Goal: Task Accomplishment & Management: Use online tool/utility

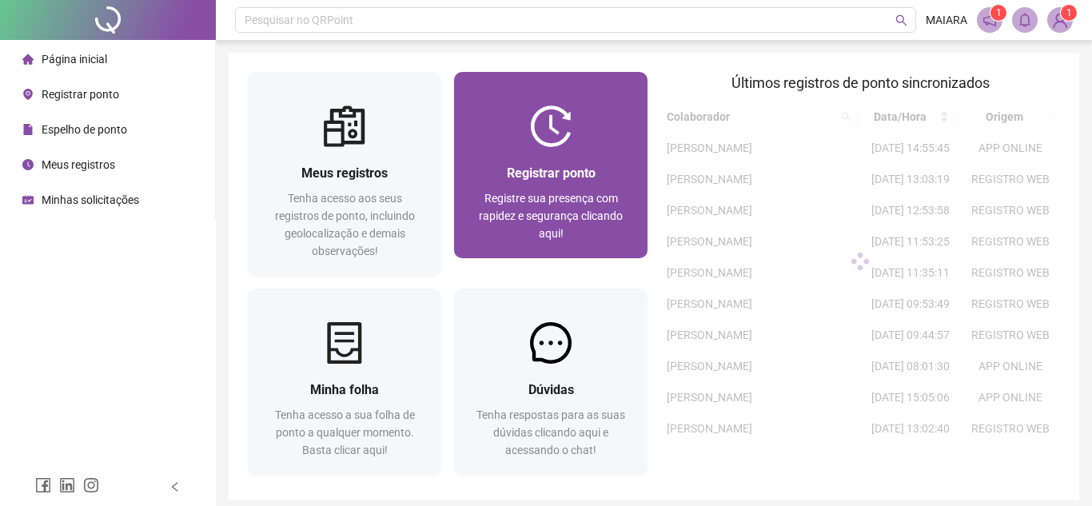
click at [587, 175] on span "Registrar ponto" at bounding box center [551, 172] width 89 height 15
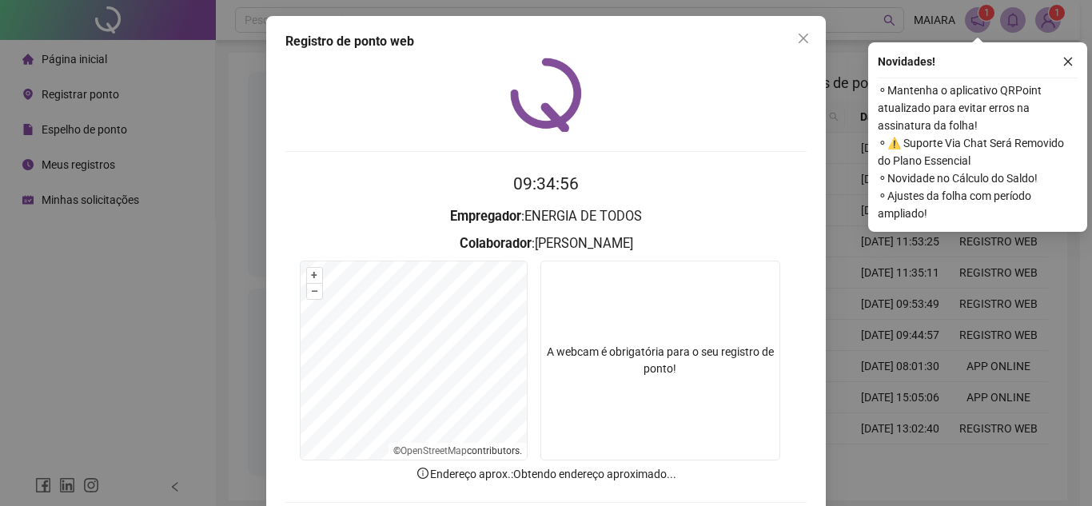
scroll to position [83, 0]
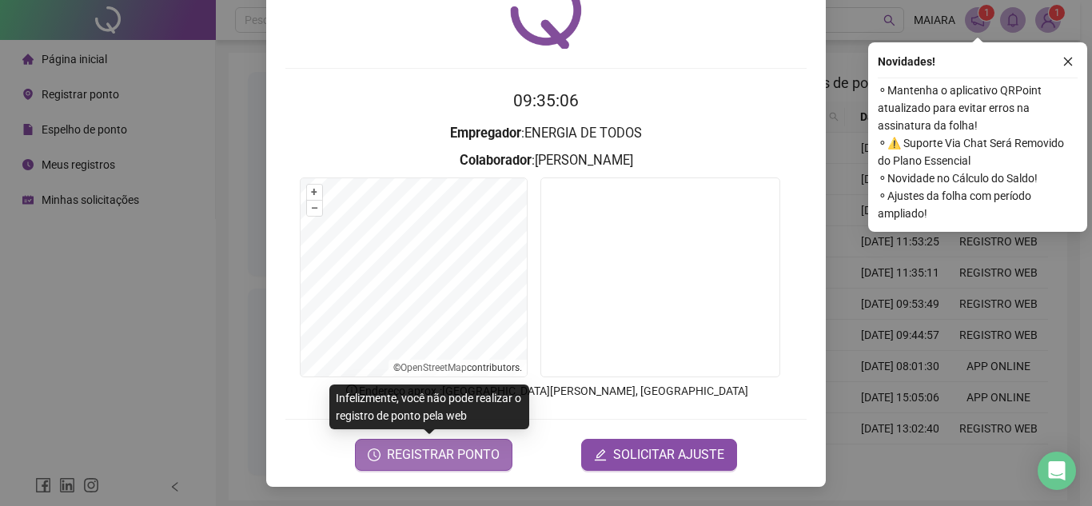
click at [432, 455] on span "REGISTRAR PONTO" at bounding box center [443, 454] width 113 height 19
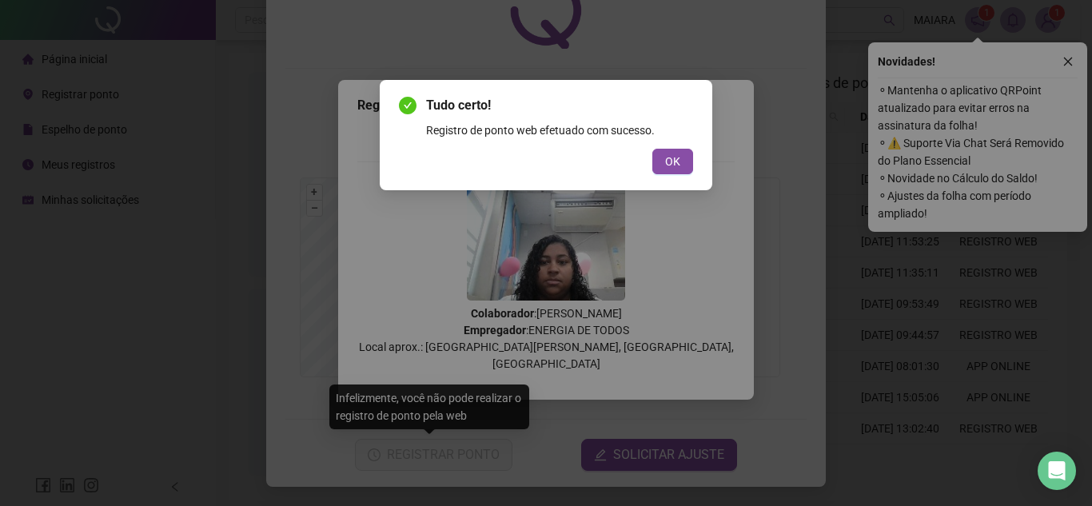
drag, startPoint x: 673, startPoint y: 157, endPoint x: 716, endPoint y: 131, distance: 50.6
click at [673, 158] on span "OK" at bounding box center [672, 162] width 15 height 18
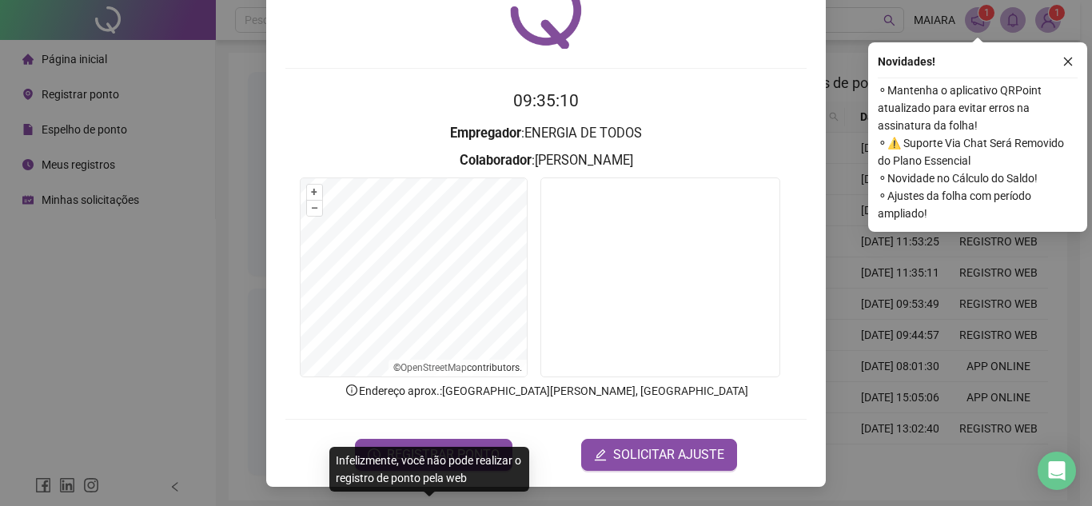
scroll to position [0, 0]
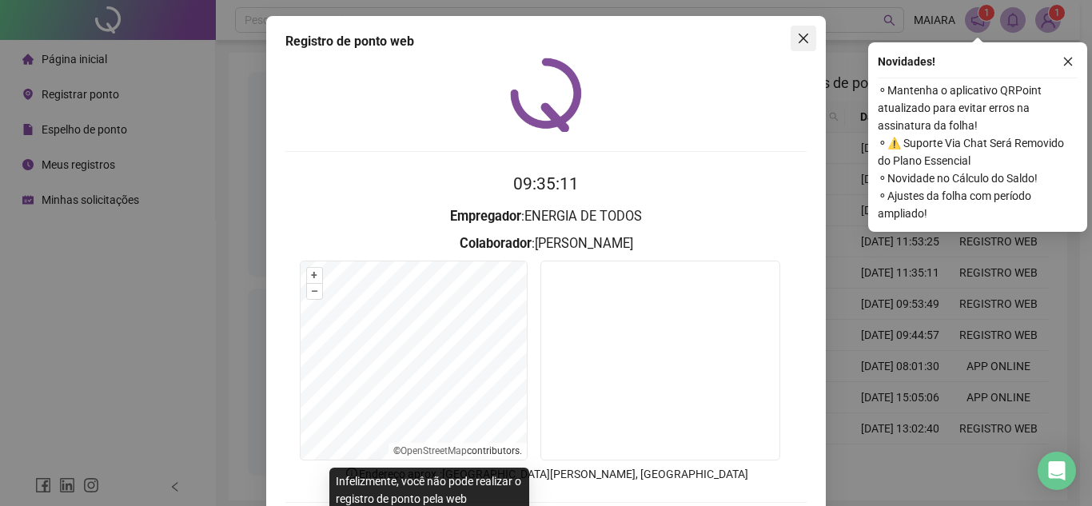
click at [799, 26] on button "Close" at bounding box center [804, 39] width 26 height 26
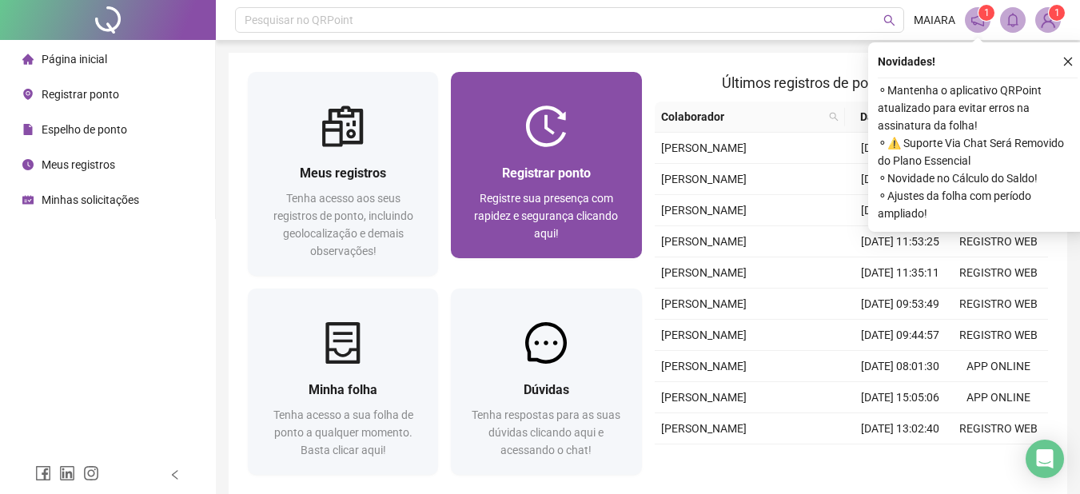
click at [533, 160] on div "Registrar ponto Registre sua presença com rapidez e segurança clicando aqui!" at bounding box center [546, 202] width 190 height 111
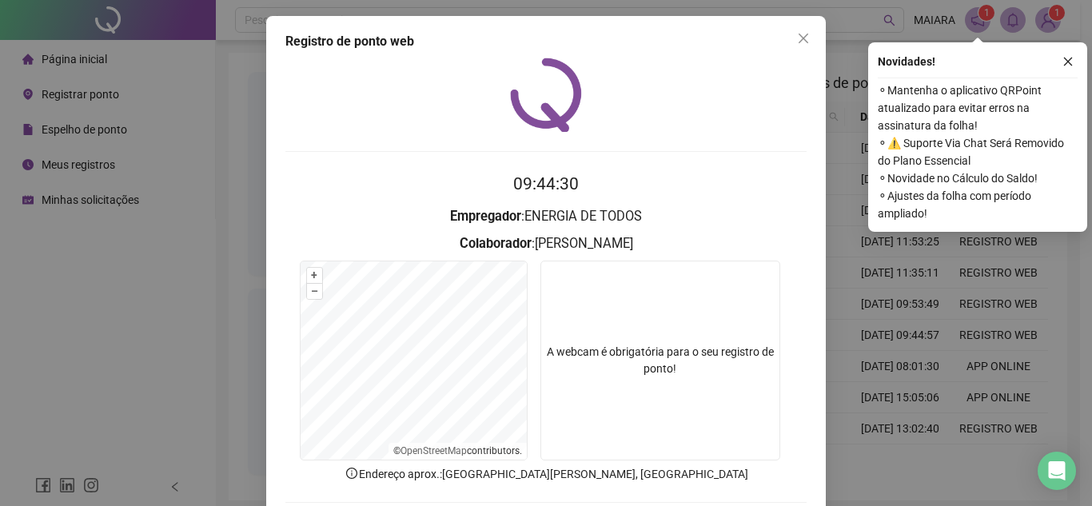
scroll to position [83, 0]
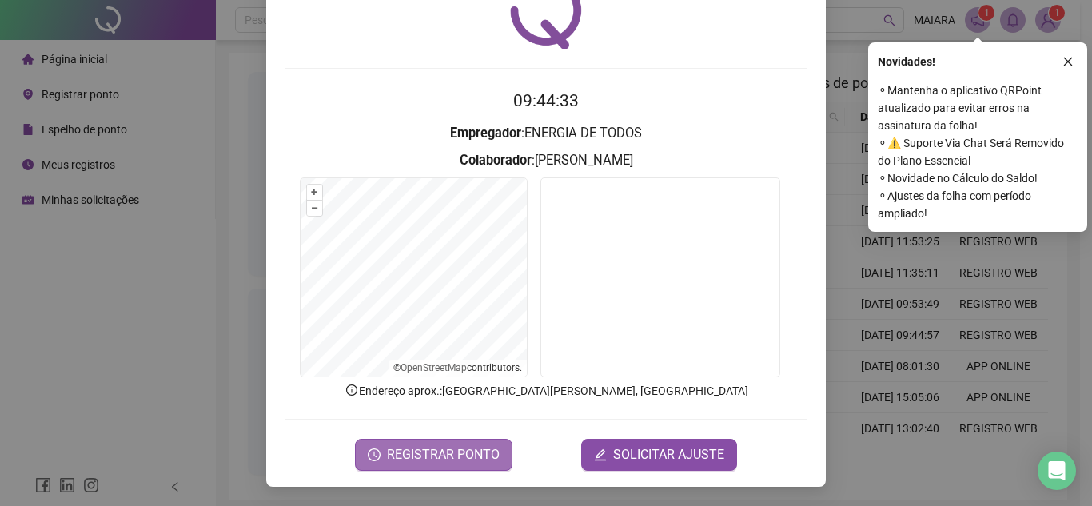
click at [406, 454] on span "REGISTRAR PONTO" at bounding box center [443, 454] width 113 height 19
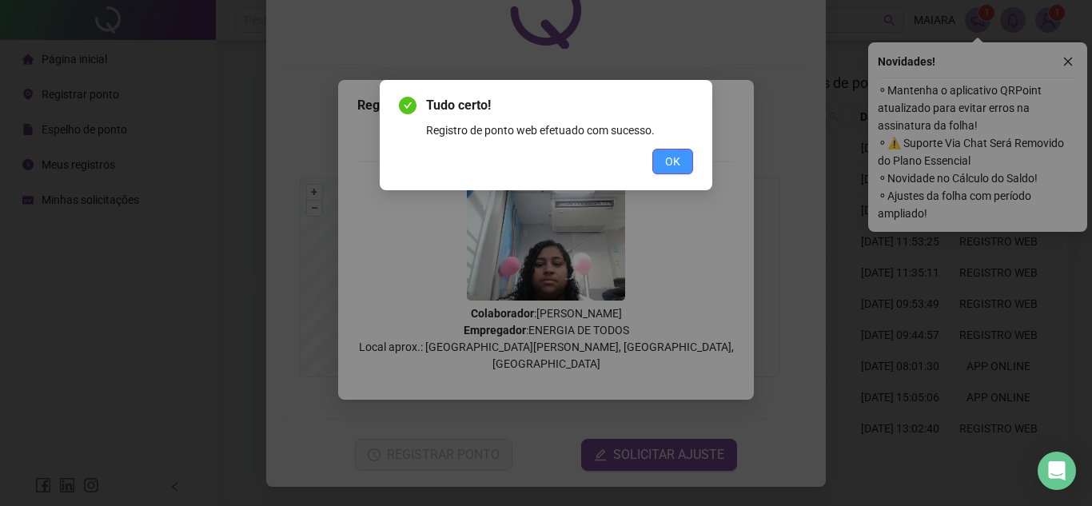
click at [663, 165] on button "OK" at bounding box center [672, 162] width 41 height 26
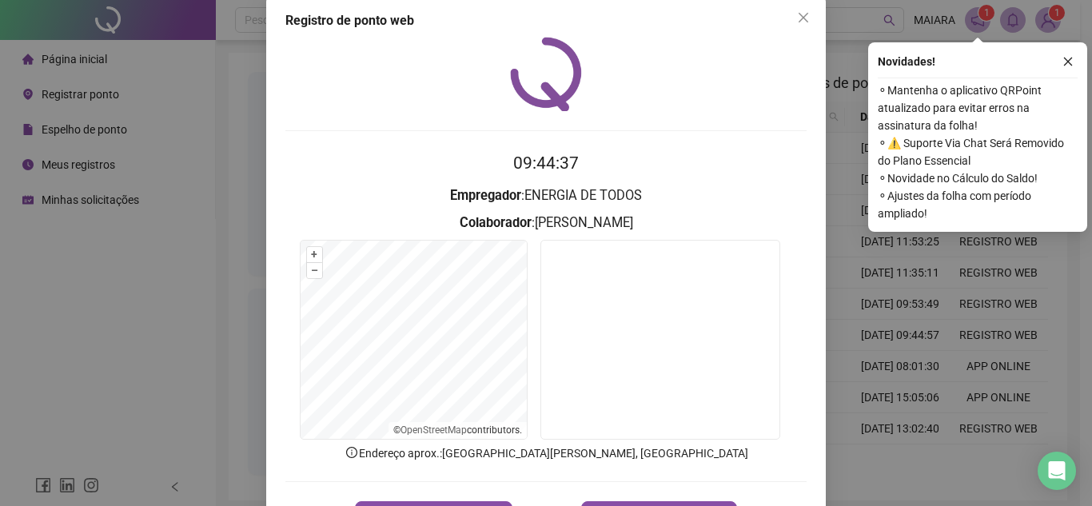
scroll to position [0, 0]
